Goal: Navigation & Orientation: Find specific page/section

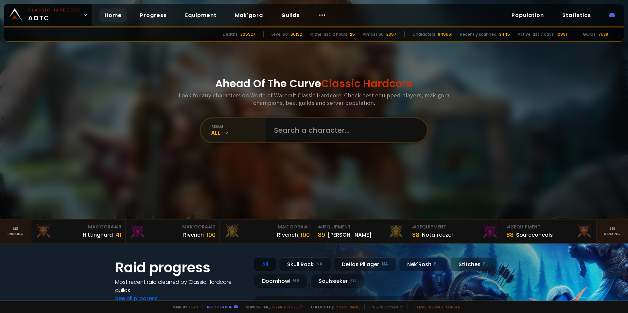
click at [223, 134] on icon at bounding box center [226, 132] width 7 height 7
click at [116, 13] on link "Home" at bounding box center [112, 15] width 27 height 13
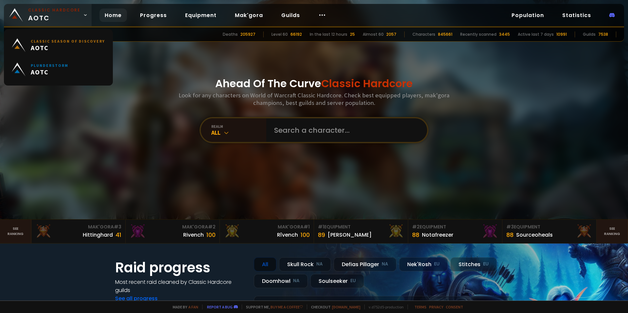
click at [69, 18] on span "Classic Hardcore AOTC" at bounding box center [54, 15] width 52 height 16
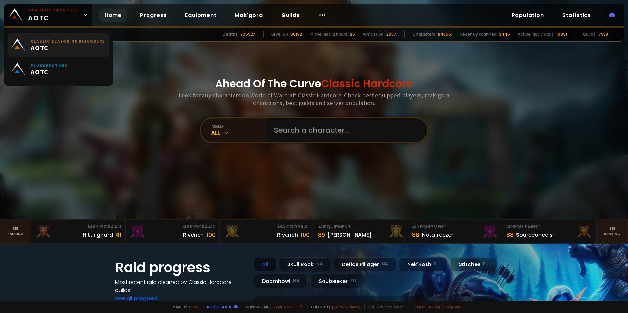
click at [39, 43] on small "Classic Season of Discovery" at bounding box center [68, 41] width 74 height 5
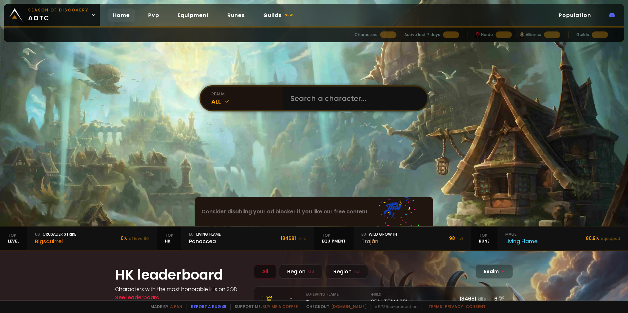
click at [237, 98] on div "All" at bounding box center [246, 101] width 71 height 9
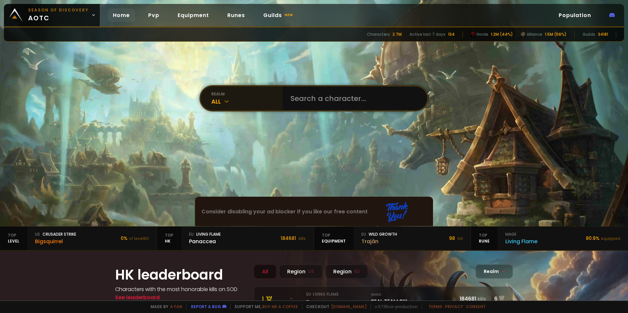
click at [112, 129] on section "realm All Can't find my character or my guild Consider disabling your ad blocke…" at bounding box center [314, 113] width 628 height 226
